Goal: Share content: Share content

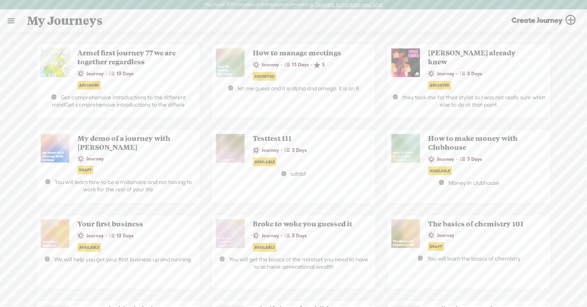
click at [13, 23] on link at bounding box center [10, 20] width 21 height 21
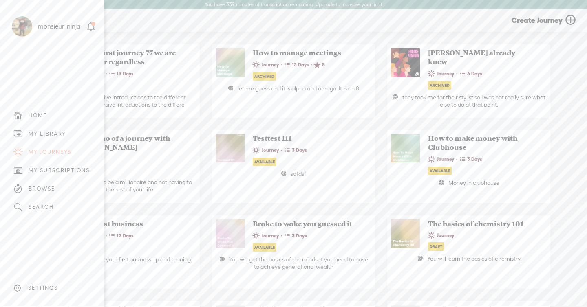
click at [50, 132] on div "MY LIBRARY" at bounding box center [48, 133] width 38 height 7
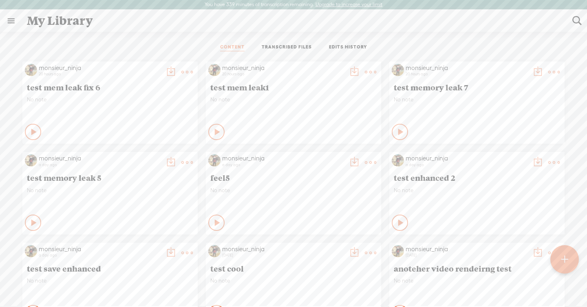
click at [277, 43] on ul "CONTENT TRANSCRIBED FILES EDITS HISTORY" at bounding box center [293, 48] width 216 height 20
click at [278, 44] on link "TRANSCRIBED FILES" at bounding box center [287, 47] width 50 height 7
click at [183, 72] on t at bounding box center [186, 71] width 11 height 11
click at [144, 198] on link "Share" at bounding box center [146, 193] width 88 height 19
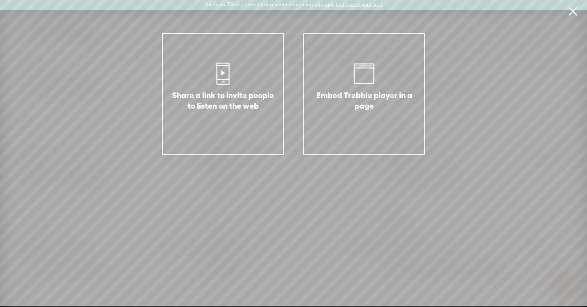
click at [354, 127] on div "Embed Trebble player in a page" at bounding box center [364, 110] width 103 height 41
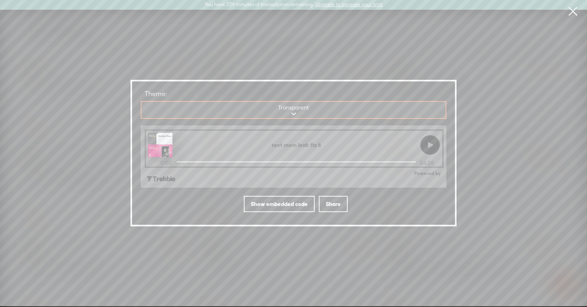
click at [297, 205] on div "Show embedded code" at bounding box center [279, 204] width 71 height 16
click at [286, 204] on div "Copy code to embed" at bounding box center [268, 202] width 67 height 16
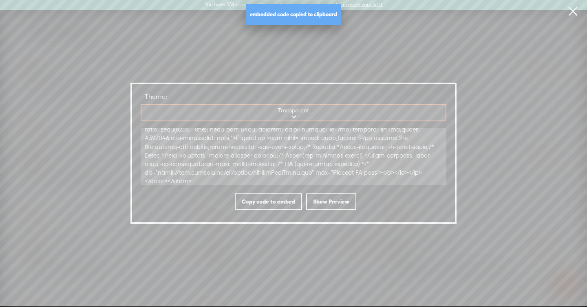
click at [325, 200] on div "Show Preview" at bounding box center [331, 202] width 50 height 16
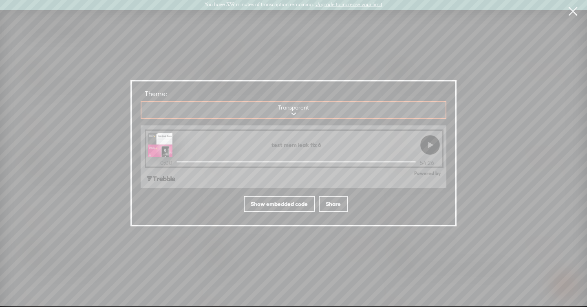
click at [422, 46] on div "Share a link to invite people to listen on the web Embed Trebble player in a pa…" at bounding box center [293, 153] width 587 height 307
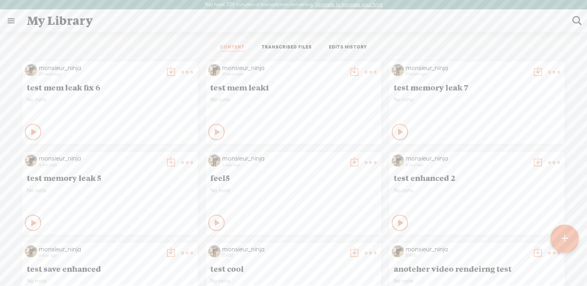
click at [372, 71] on t at bounding box center [370, 71] width 11 height 11
click at [339, 190] on link "Share" at bounding box center [329, 193] width 88 height 19
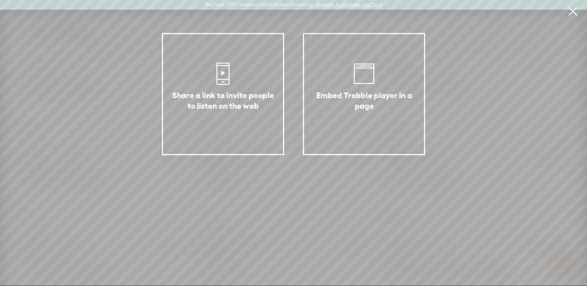
click at [344, 125] on div "Embed Trebble player in a page" at bounding box center [364, 110] width 103 height 41
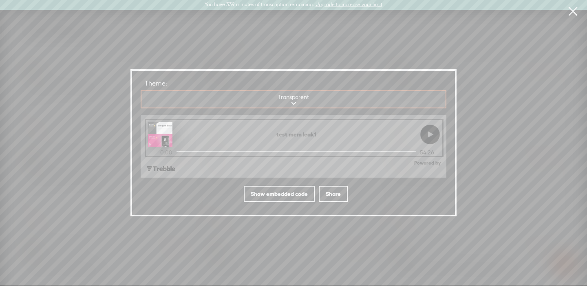
click at [337, 192] on div "Share" at bounding box center [333, 194] width 29 height 16
click at [390, 194] on div "test mem leak1 0:00 54:26 Powered by Copy code to embed Show embedded code Show…" at bounding box center [294, 158] width 306 height 95
click at [337, 193] on div "Share" at bounding box center [333, 194] width 29 height 16
click at [402, 196] on div "test mem leak1 0:00 54:26 Powered by Copy code to embed Show embedded code Show…" at bounding box center [294, 158] width 306 height 95
